Goal: Transaction & Acquisition: Purchase product/service

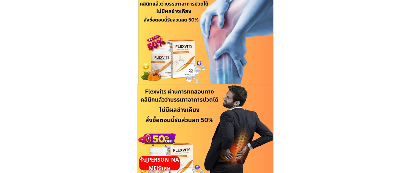
click at [163, 167] on p "รับ[PERSON_NAME]พิเศษ" at bounding box center [159, 164] width 41 height 17
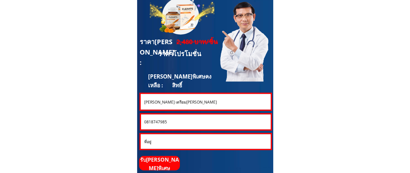
scroll to position [1784, 0]
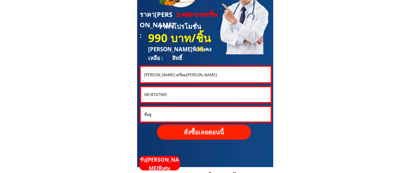
click at [196, 93] on input "0818747985" at bounding box center [206, 94] width 126 height 15
paste input "9_0991951"
type input "089_0991951"
click at [170, 75] on input "[PERSON_NAME] เตรียม[PERSON_NAME]" at bounding box center [205, 74] width 126 height 16
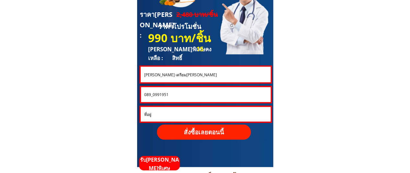
click at [170, 75] on input "[PERSON_NAME] เตรียม[PERSON_NAME]" at bounding box center [205, 74] width 126 height 16
paste input "ระภาศรี เล็ก"
type input "[PERSON_NAME] เล็ก"
click at [152, 95] on input "089_0991951" at bounding box center [206, 94] width 126 height 15
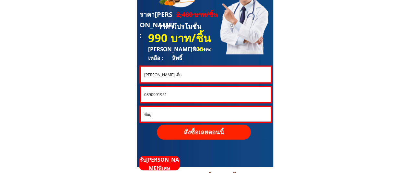
type input "0890991951"
click at [205, 130] on p "สั่งซื้อเลยตอนนี้" at bounding box center [204, 131] width 94 height 15
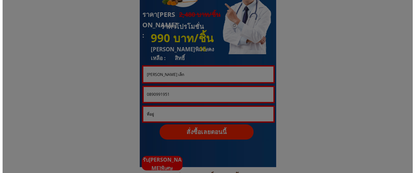
scroll to position [0, 0]
